Goal: Find specific page/section: Find specific page/section

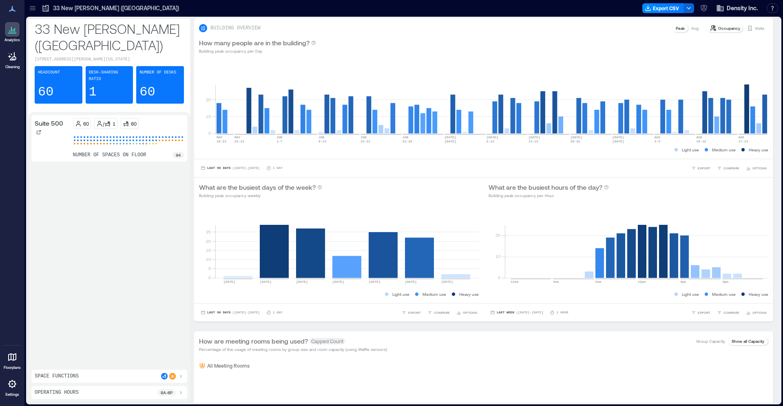
click at [13, 350] on div at bounding box center [12, 357] width 15 height 15
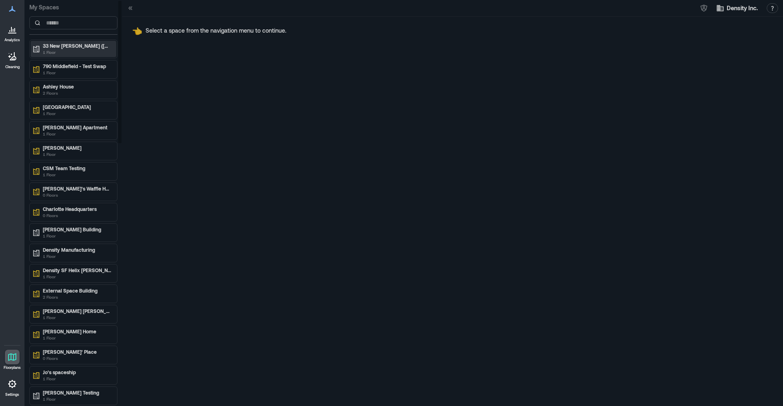
click at [66, 44] on p "33 New [PERSON_NAME] ([GEOGRAPHIC_DATA])" at bounding box center [77, 45] width 69 height 7
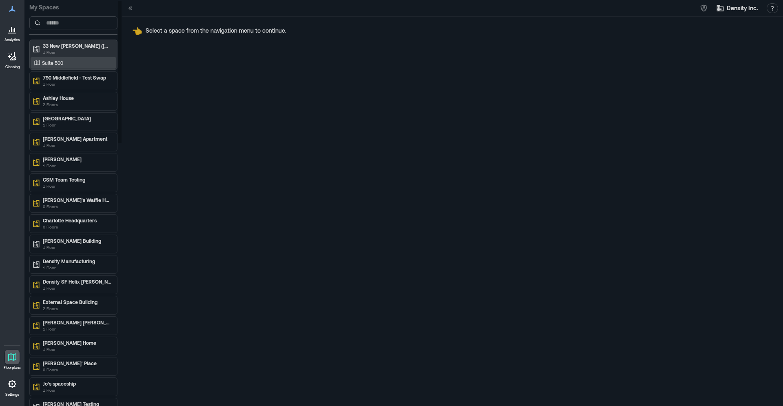
click at [65, 67] on div "Suite 500" at bounding box center [74, 62] width 86 height 11
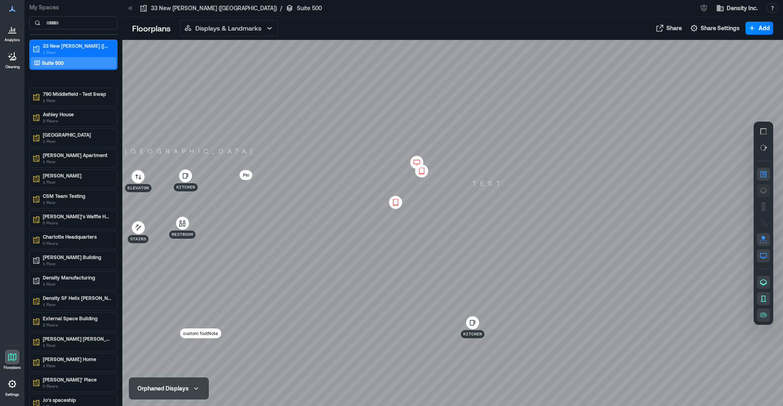
click at [762, 191] on icon "button" at bounding box center [764, 190] width 8 height 8
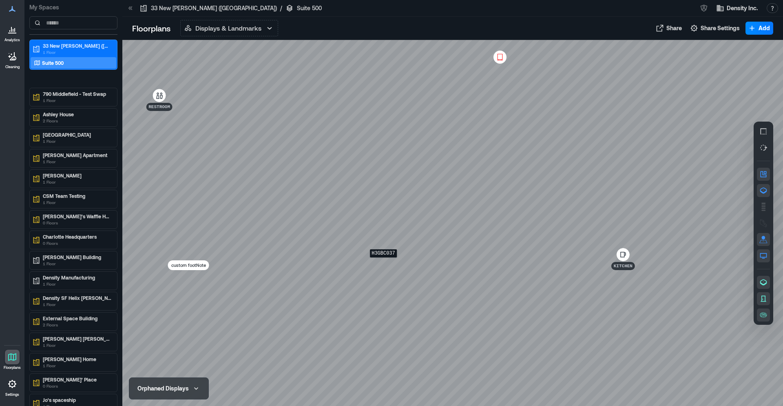
click at [377, 262] on div "H3GBC037" at bounding box center [452, 223] width 661 height 366
